Goal: Transaction & Acquisition: Download file/media

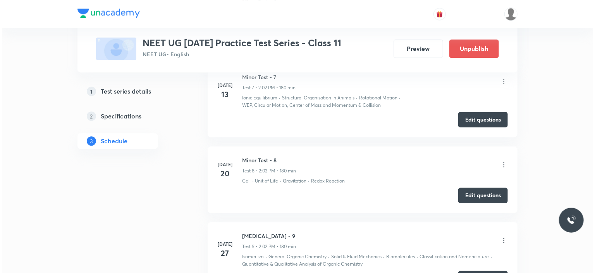
scroll to position [853, 0]
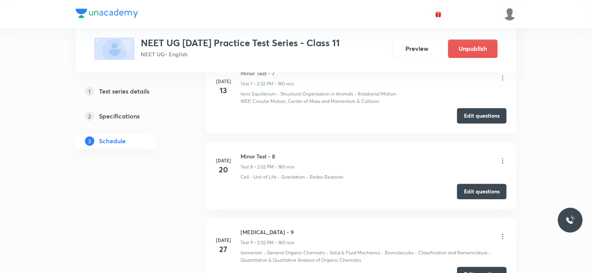
click at [502, 81] on icon at bounding box center [503, 78] width 8 height 8
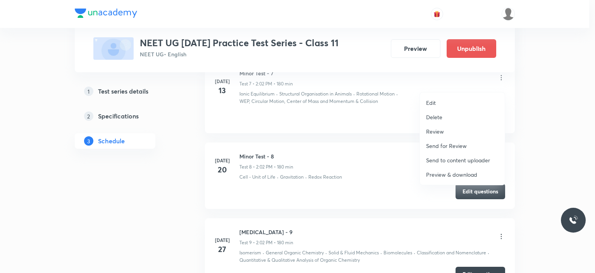
click at [445, 174] on p "Preview & download" at bounding box center [451, 174] width 51 height 8
click at [141, 211] on div at bounding box center [297, 136] width 595 height 273
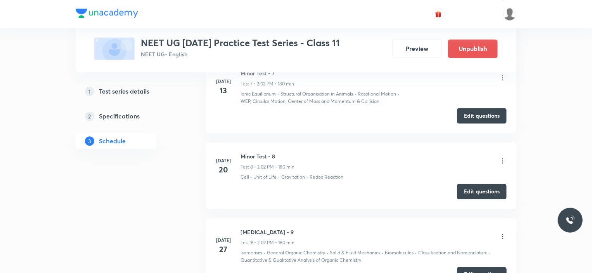
click at [502, 238] on icon at bounding box center [502, 235] width 1 height 5
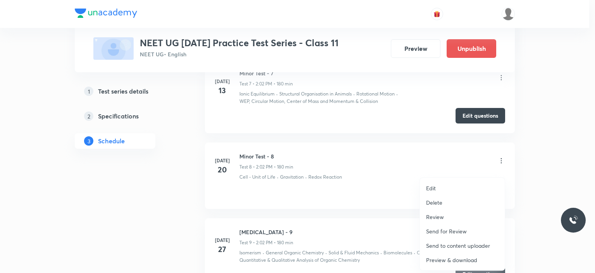
click at [456, 260] on p "Preview & download" at bounding box center [451, 259] width 51 height 8
click at [102, 230] on div at bounding box center [297, 136] width 595 height 273
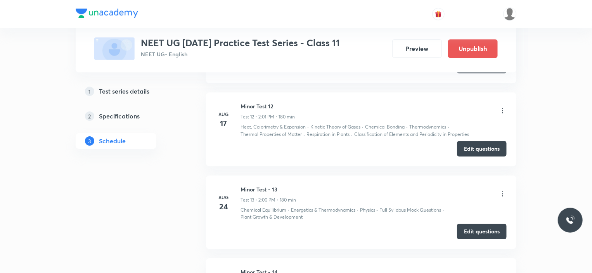
scroll to position [1318, 0]
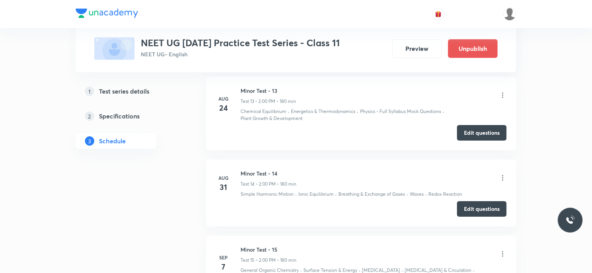
click at [499, 181] on icon at bounding box center [503, 178] width 8 height 8
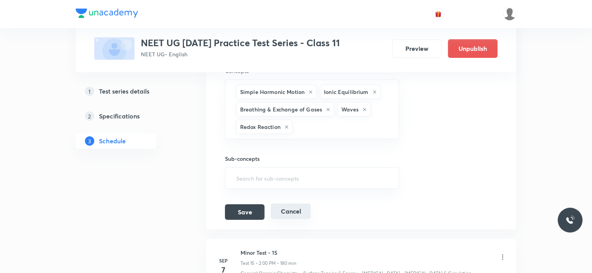
click at [298, 215] on button "Cancel" at bounding box center [291, 211] width 40 height 16
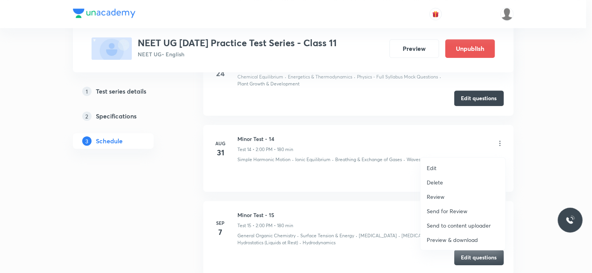
click at [448, 240] on p "Preview & download" at bounding box center [451, 239] width 51 height 8
click at [110, 201] on div at bounding box center [296, 136] width 592 height 273
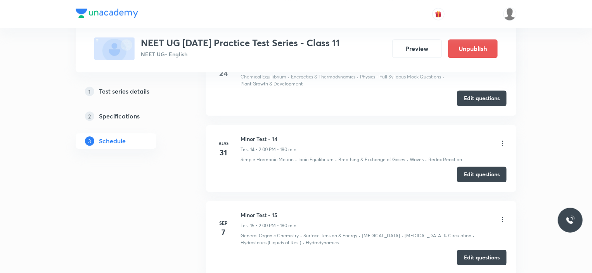
click at [504, 221] on icon at bounding box center [503, 219] width 8 height 8
click at [502, 215] on icon at bounding box center [503, 219] width 8 height 8
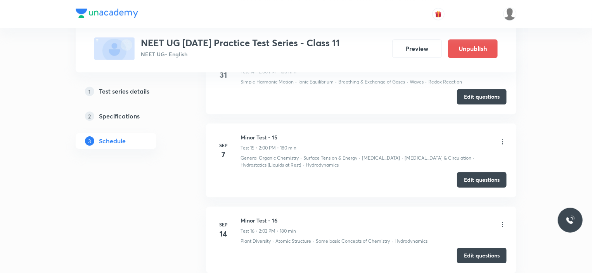
click at [502, 144] on icon at bounding box center [503, 142] width 8 height 8
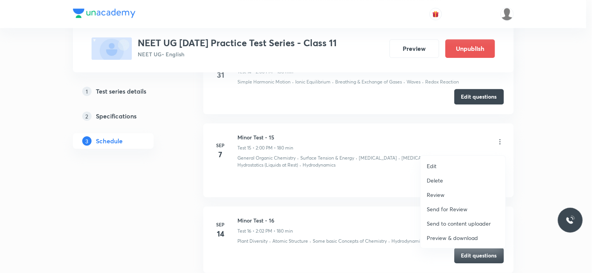
click at [145, 201] on div at bounding box center [296, 136] width 592 height 273
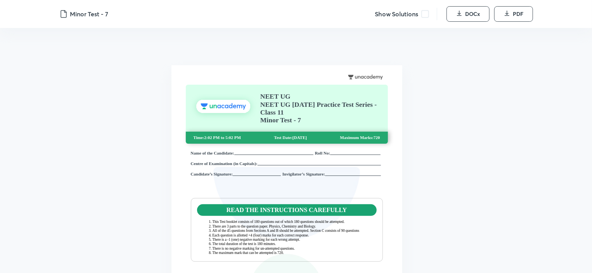
click at [425, 14] on span at bounding box center [425, 14] width 8 height 8
click at [469, 14] on span "DOCx" at bounding box center [472, 14] width 15 height 8
click at [423, 14] on span at bounding box center [425, 14] width 8 height 8
